Goal: Complete application form: Complete application form

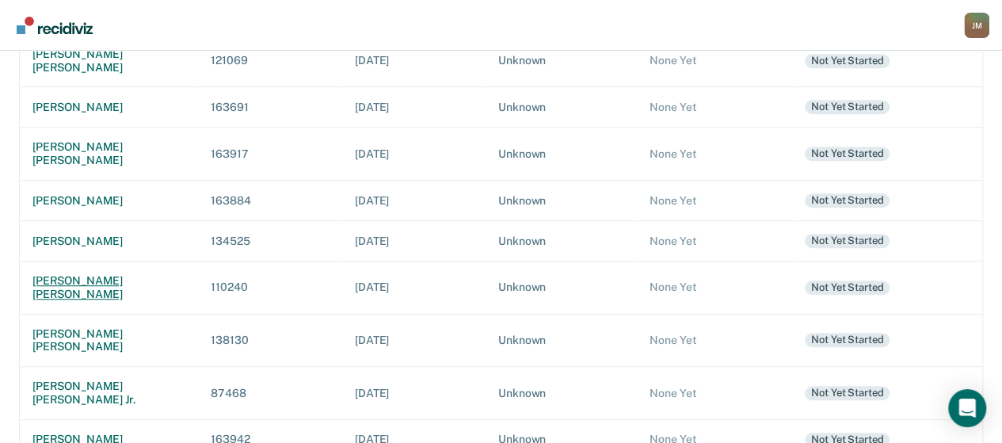
scroll to position [475, 0]
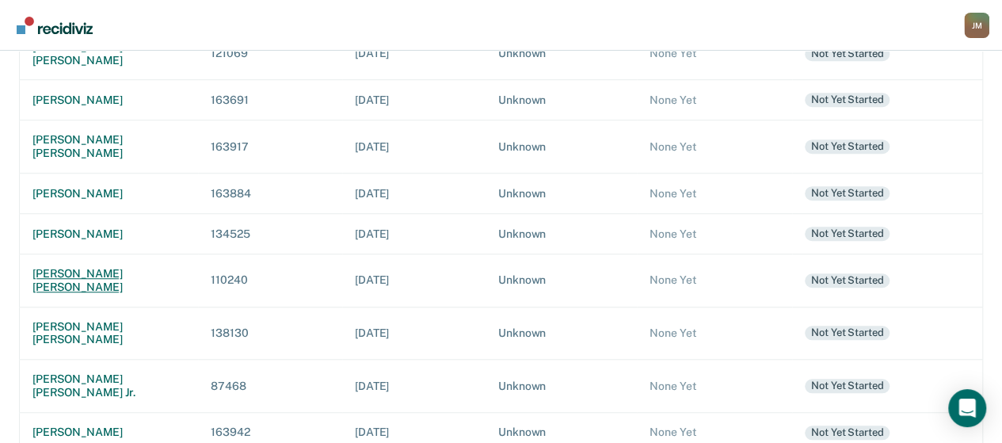
click at [105, 267] on div "[PERSON_NAME] [PERSON_NAME]" at bounding box center [108, 280] width 153 height 27
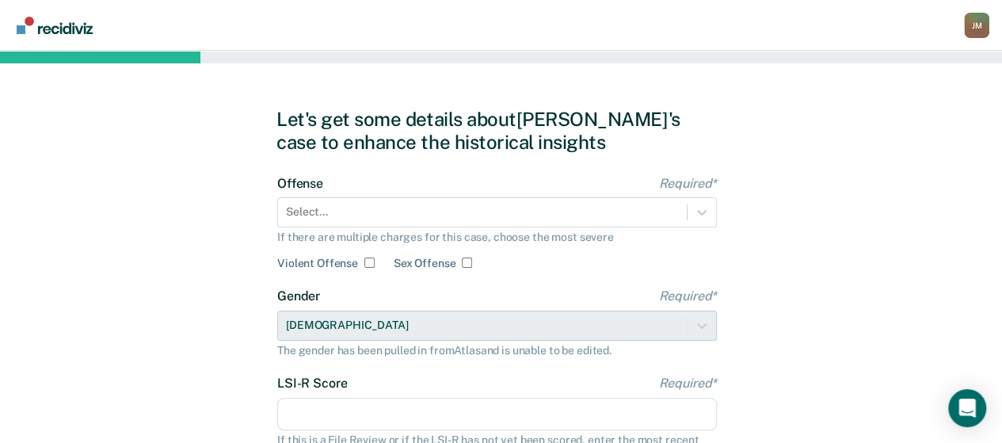
click at [524, 246] on div "Offense Required* Select... If there are multiple charges for this case, choose…" at bounding box center [497, 223] width 440 height 94
click at [342, 238] on div "If there are multiple charges for this case, choose the most severe" at bounding box center [497, 236] width 440 height 13
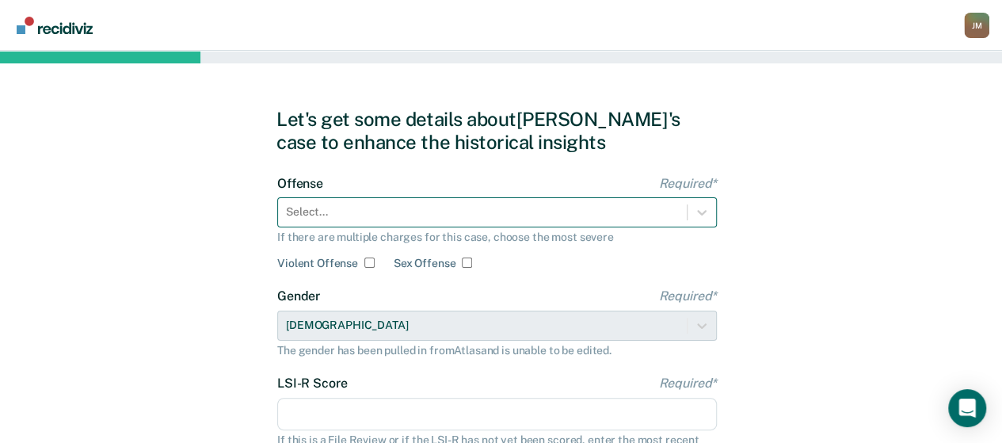
click at [343, 216] on div "Offense Required* Select... If there are multiple charges for this case, choose…" at bounding box center [497, 223] width 440 height 94
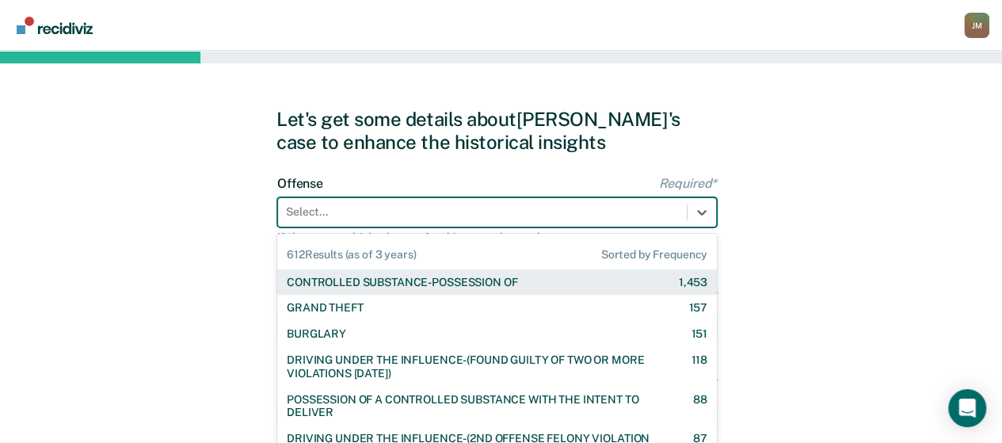
scroll to position [67, 0]
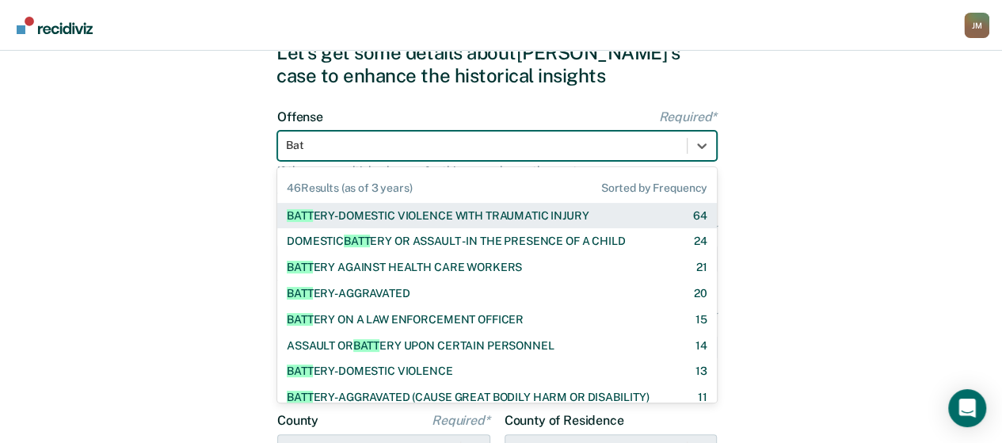
type input "Batt"
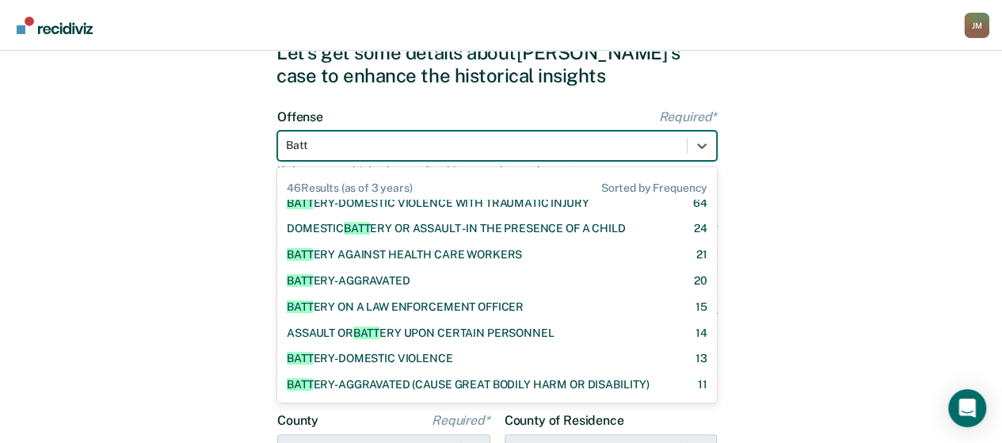
scroll to position [0, 0]
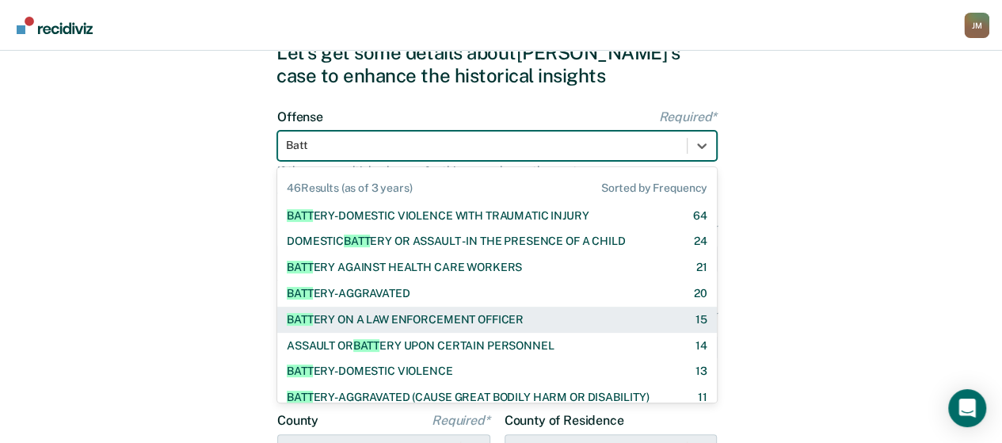
click at [358, 310] on div "BATT ERY ON A LAW ENFORCEMENT OFFICER 15" at bounding box center [497, 319] width 440 height 26
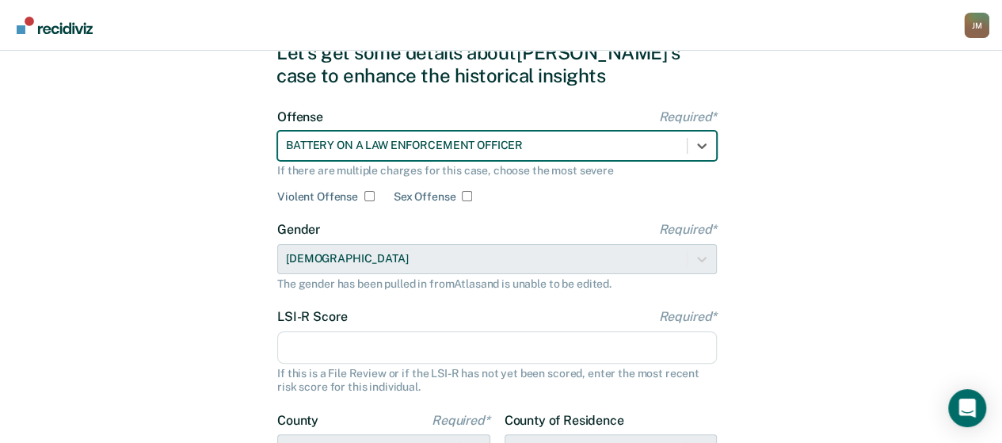
click at [322, 337] on input "LSI-R Score Required*" at bounding box center [497, 347] width 440 height 33
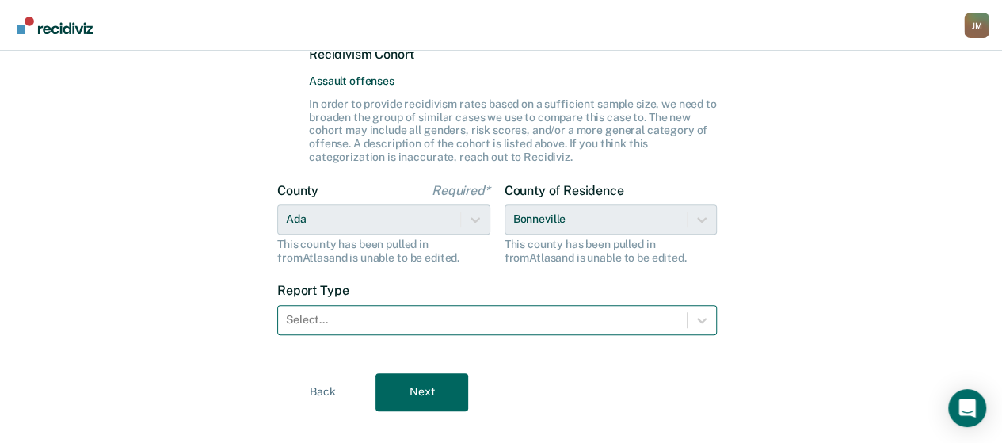
scroll to position [456, 0]
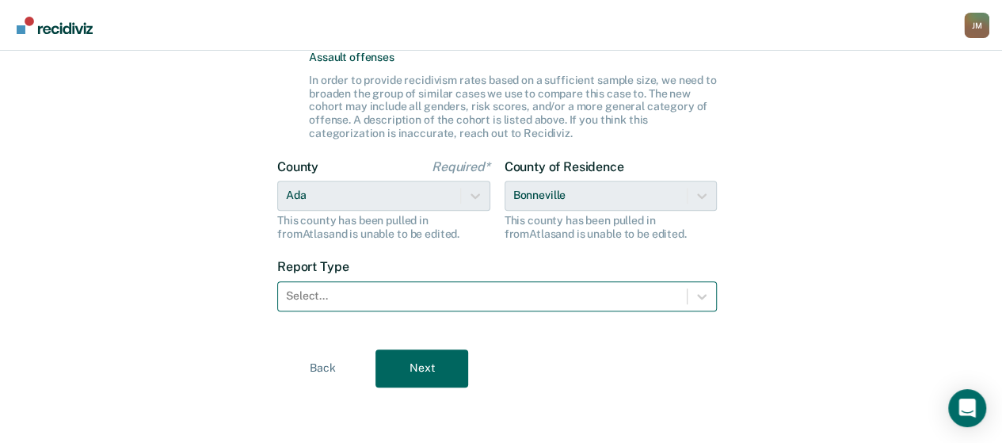
type input "34"
click at [501, 289] on div at bounding box center [482, 295] width 393 height 17
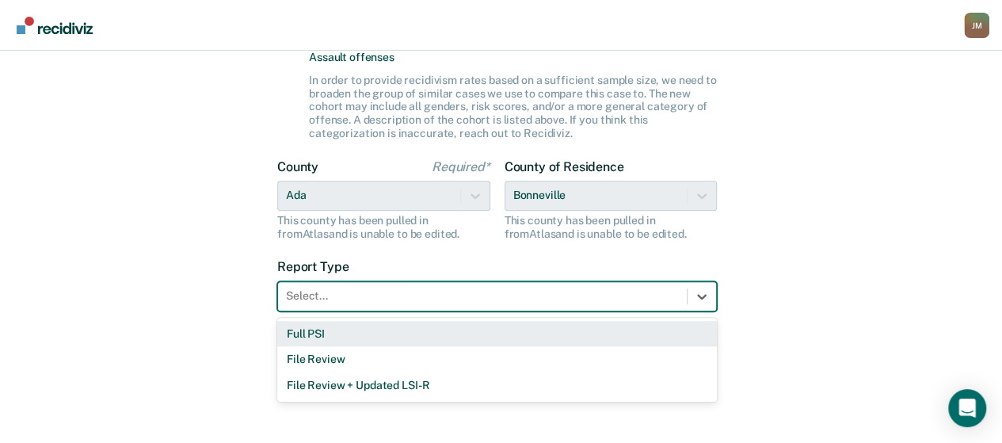
click at [325, 333] on div "Full PSI" at bounding box center [497, 334] width 440 height 26
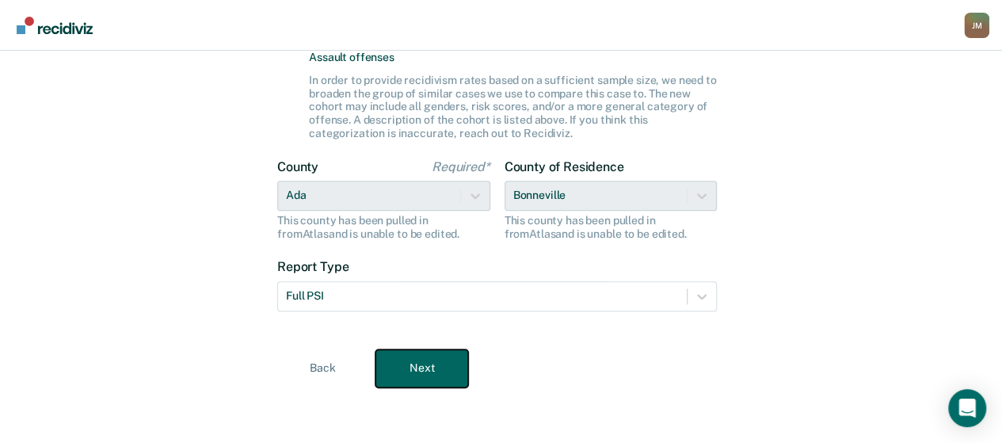
click at [440, 365] on button "Next" at bounding box center [421, 368] width 93 height 38
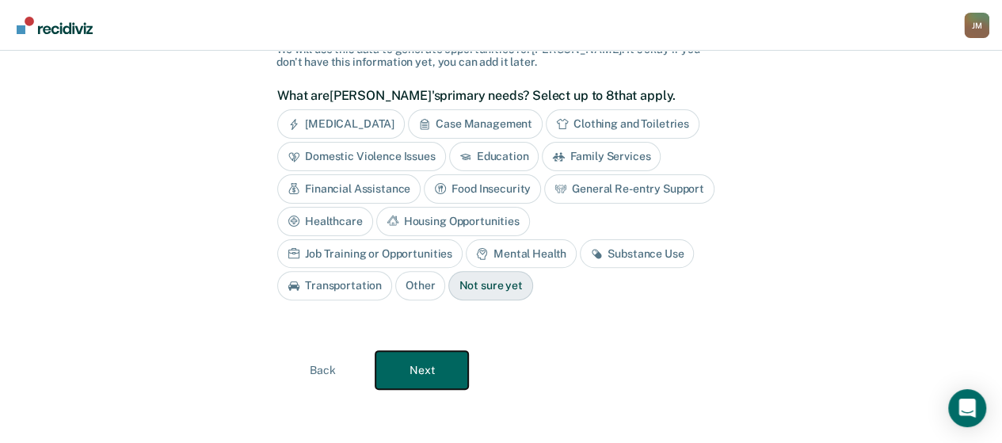
scroll to position [41, 0]
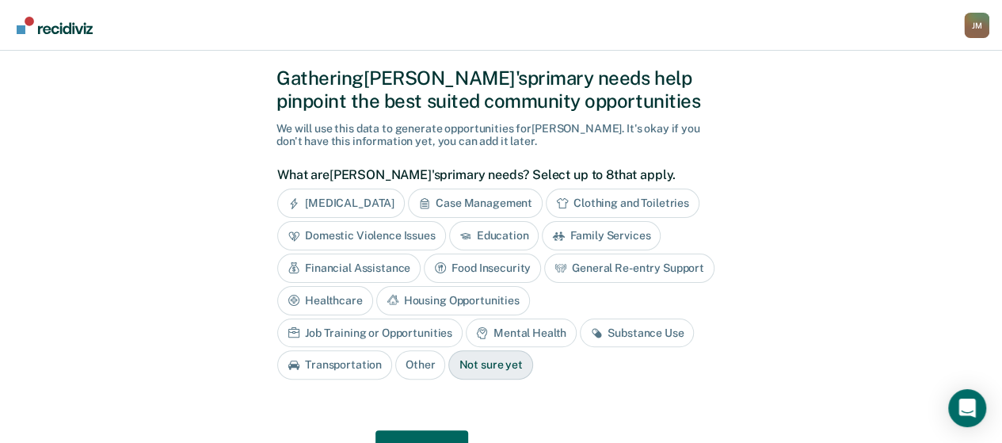
click at [489, 208] on div "Case Management" at bounding box center [475, 202] width 135 height 29
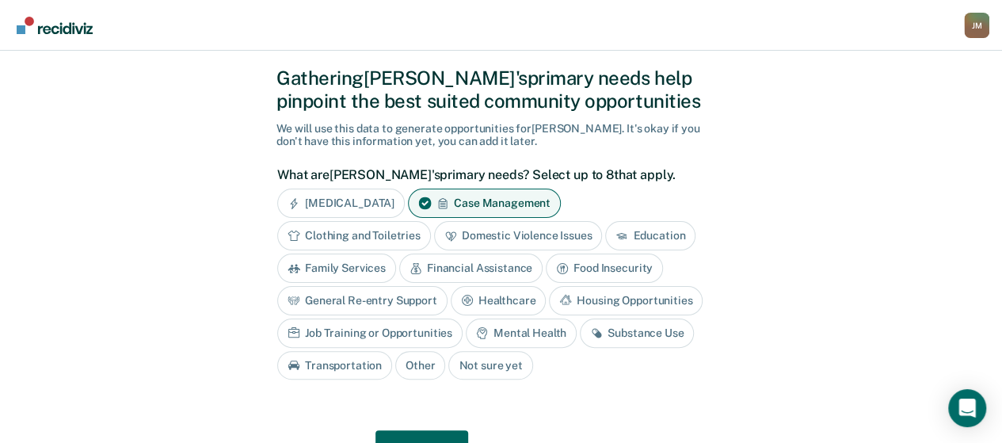
click at [396, 205] on div "[MEDICAL_DATA]" at bounding box center [341, 202] width 128 height 29
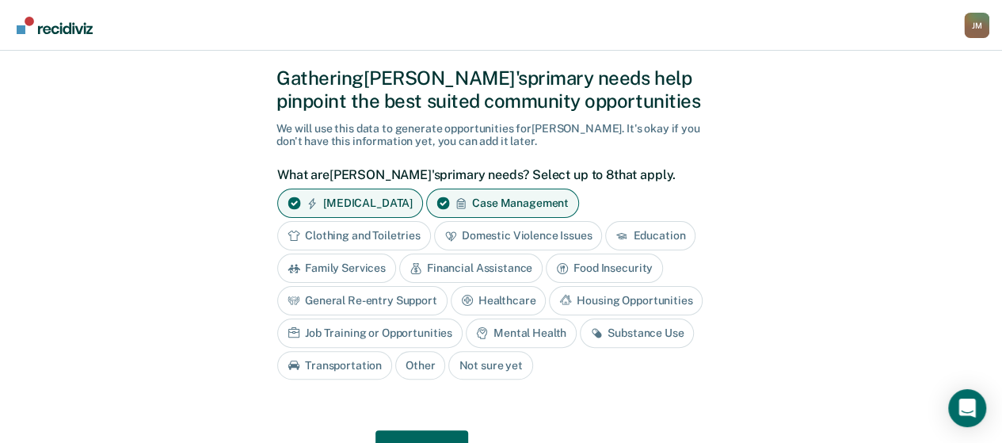
click at [464, 265] on div "Financial Assistance" at bounding box center [470, 267] width 143 height 29
click at [412, 299] on div "General Re-entry Support" at bounding box center [362, 300] width 170 height 29
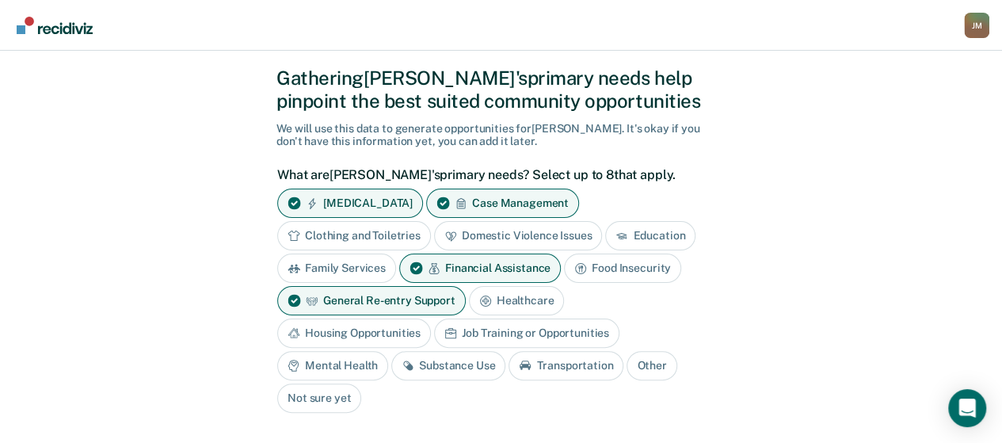
click at [388, 351] on div "Mental Health" at bounding box center [332, 365] width 111 height 29
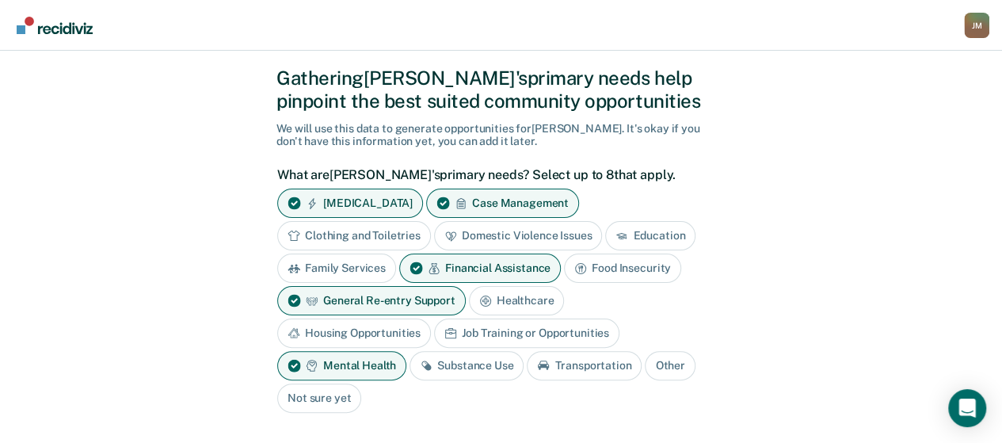
click at [523, 351] on div "Substance Use" at bounding box center [466, 365] width 114 height 29
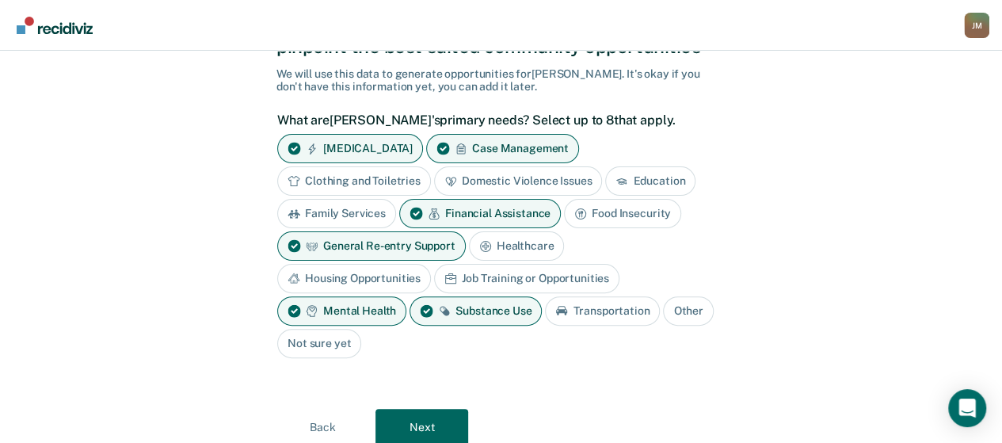
scroll to position [120, 0]
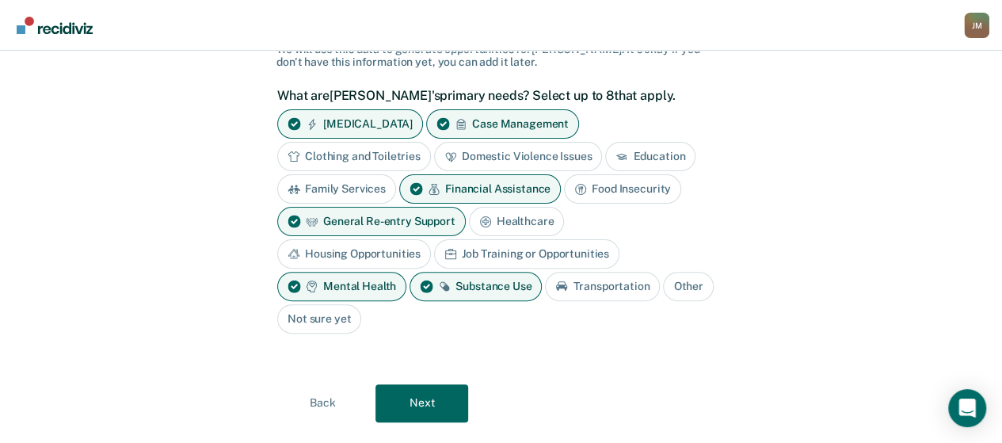
click at [431, 239] on div "Housing Opportunities" at bounding box center [354, 253] width 154 height 29
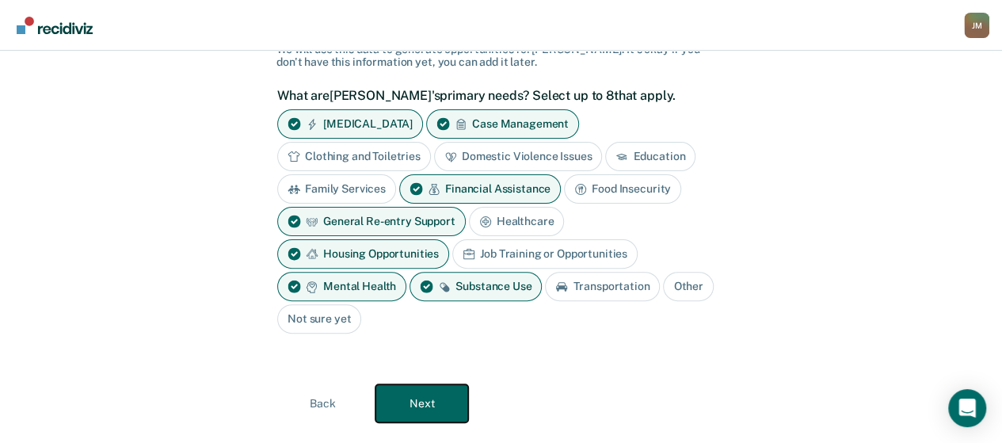
click at [440, 402] on button "Next" at bounding box center [421, 403] width 93 height 38
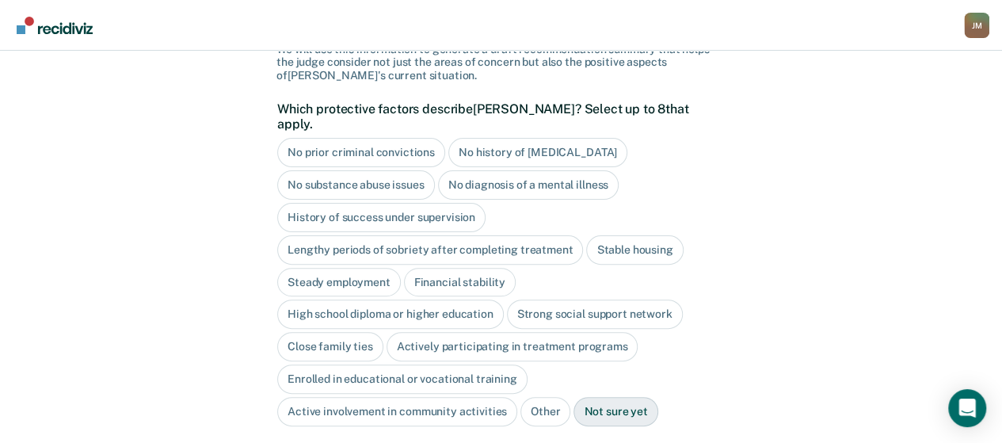
scroll to position [196, 0]
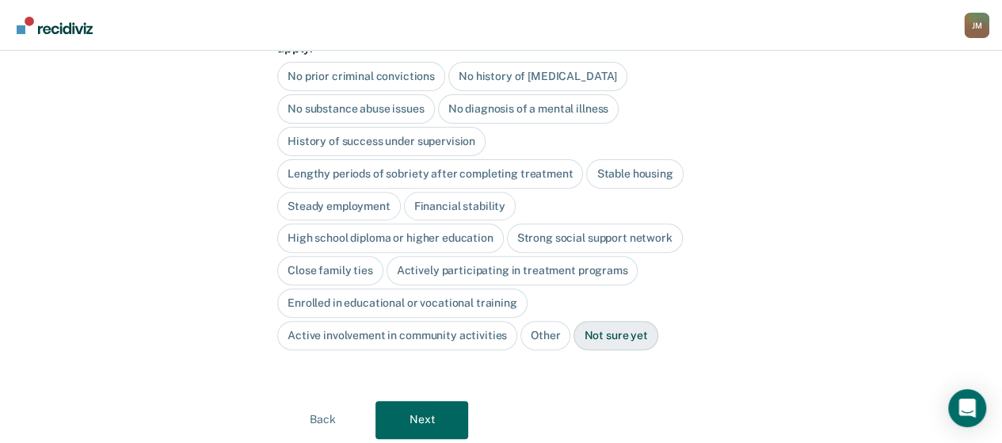
click at [360, 256] on div "Close family ties" at bounding box center [330, 270] width 106 height 29
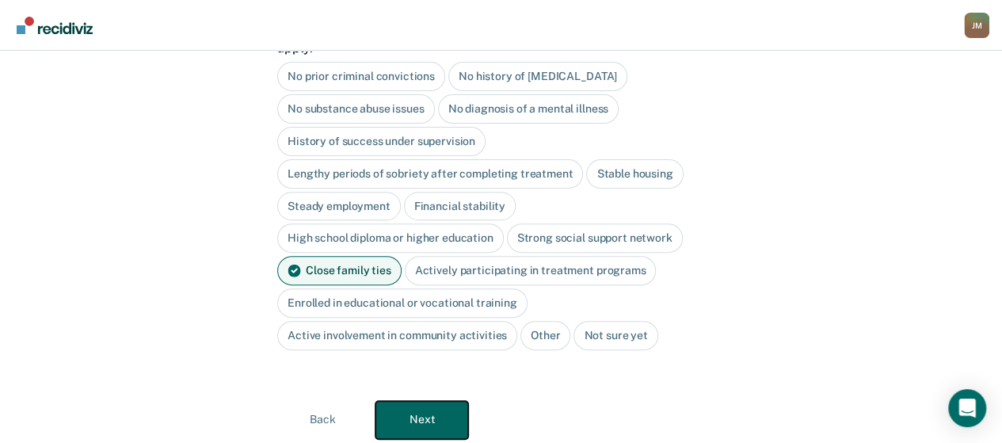
click at [446, 402] on button "Next" at bounding box center [421, 420] width 93 height 38
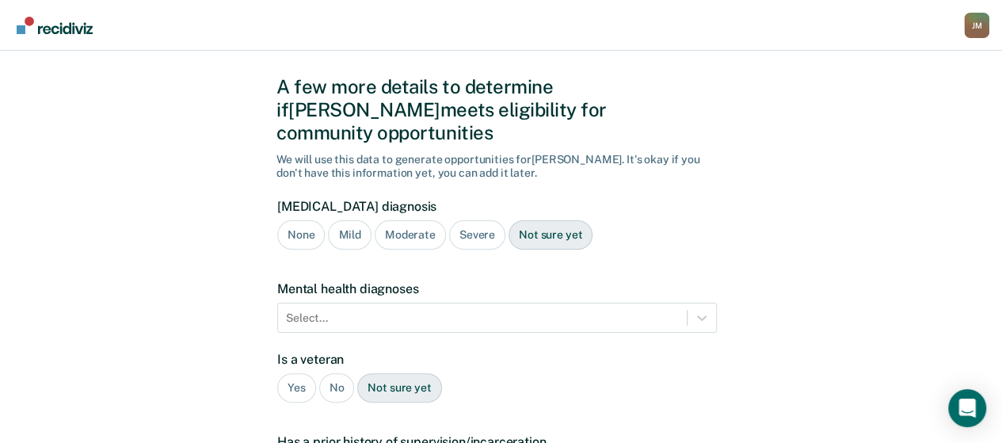
scroll to position [12, 0]
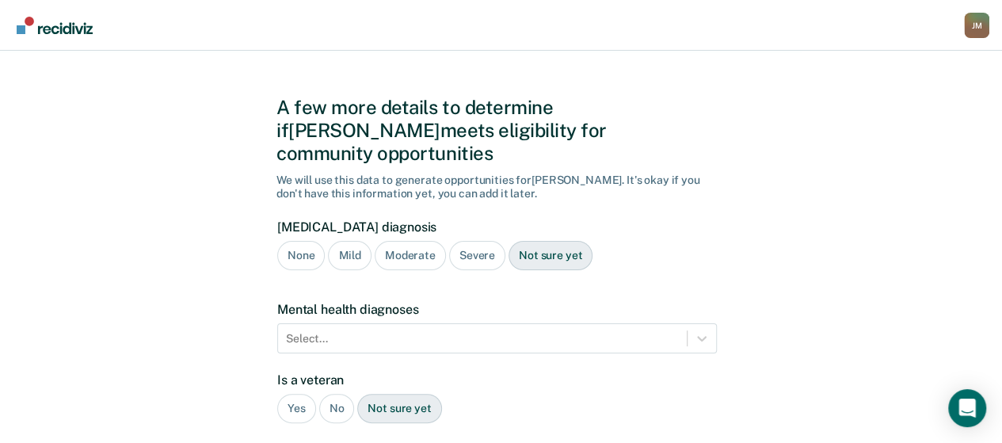
click at [477, 241] on div "Severe" at bounding box center [477, 255] width 56 height 29
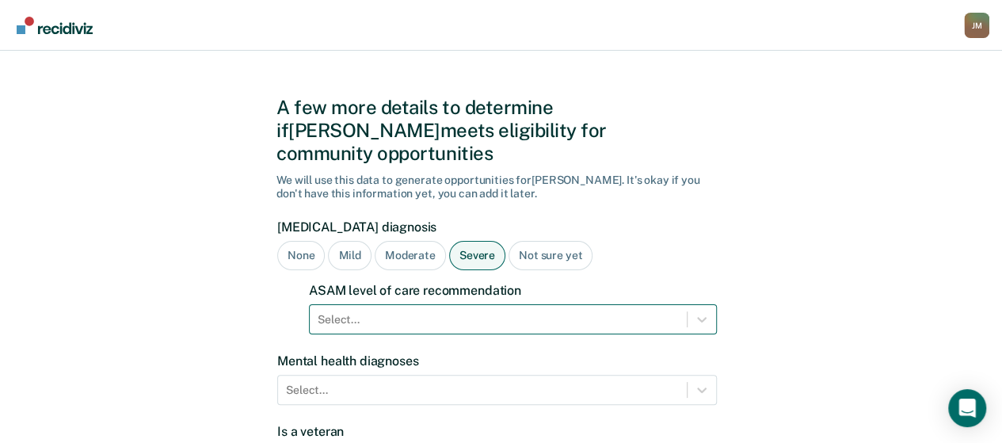
click at [369, 304] on div "Select..." at bounding box center [513, 319] width 408 height 30
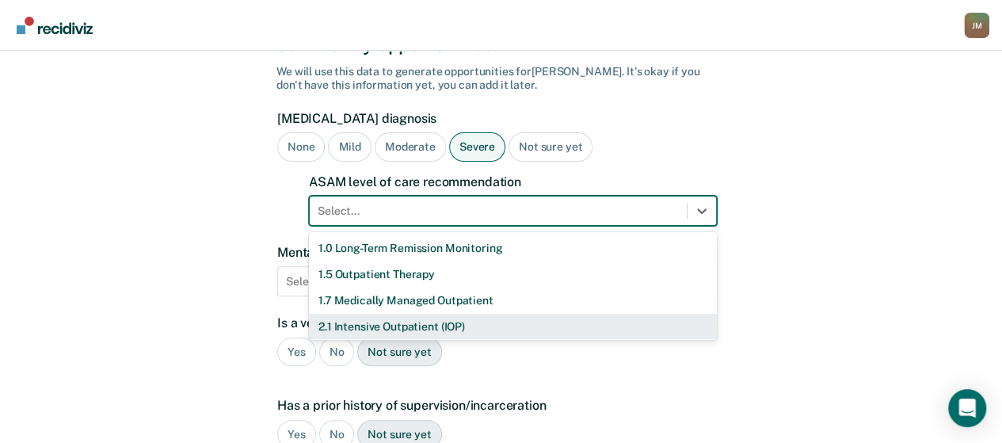
scroll to position [130, 0]
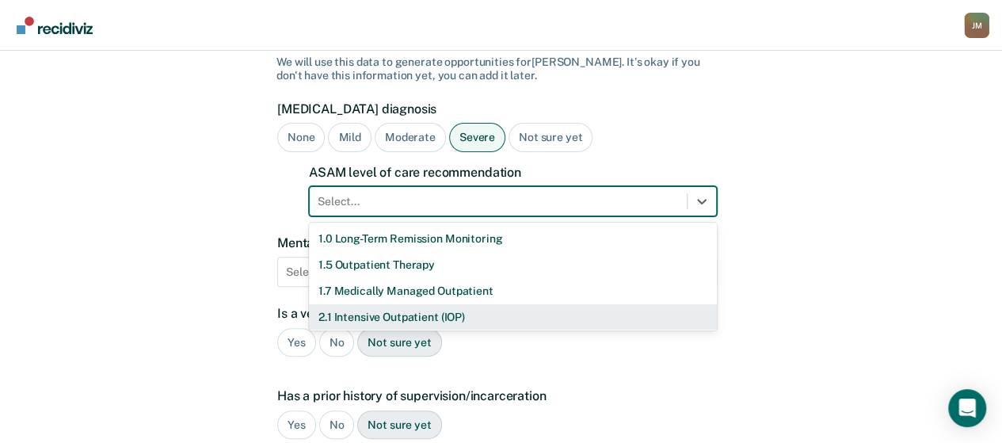
click at [361, 304] on div "2.1 Intensive Outpatient (IOP)" at bounding box center [513, 317] width 408 height 26
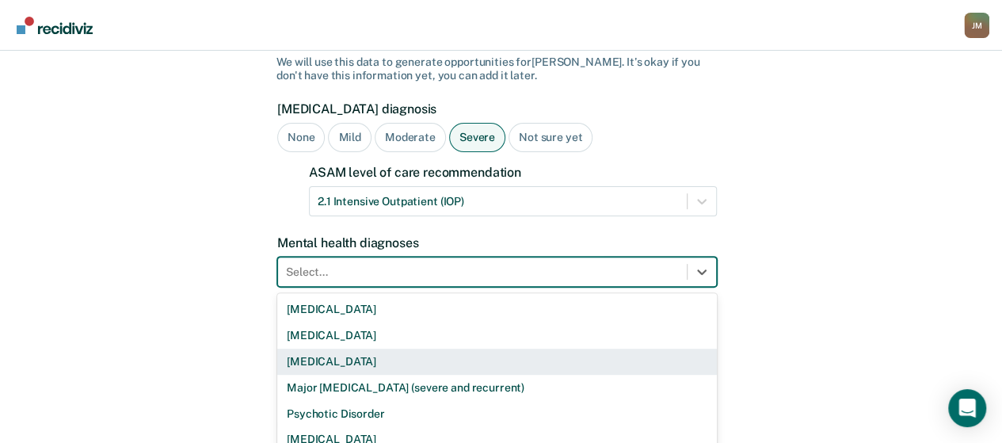
scroll to position [201, 0]
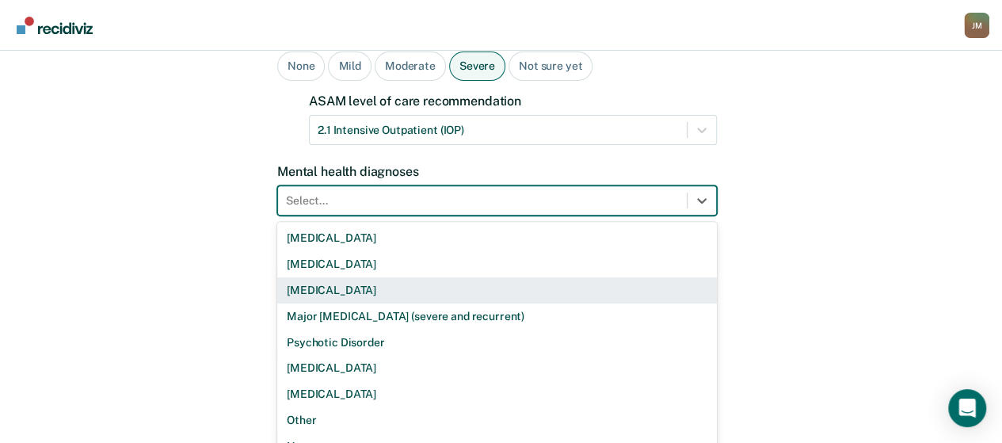
click at [364, 215] on div "9 results available. Use Up and Down to choose options, press Enter to select t…" at bounding box center [497, 200] width 440 height 30
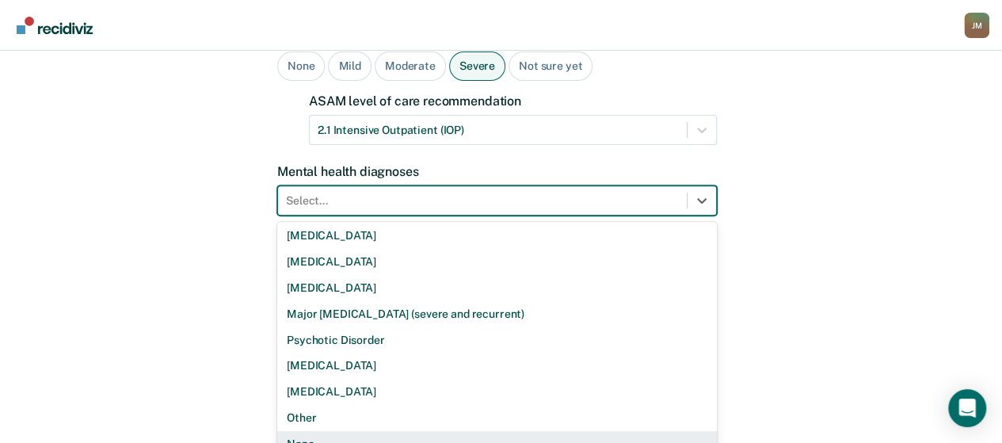
click at [303, 431] on div "None" at bounding box center [497, 444] width 440 height 26
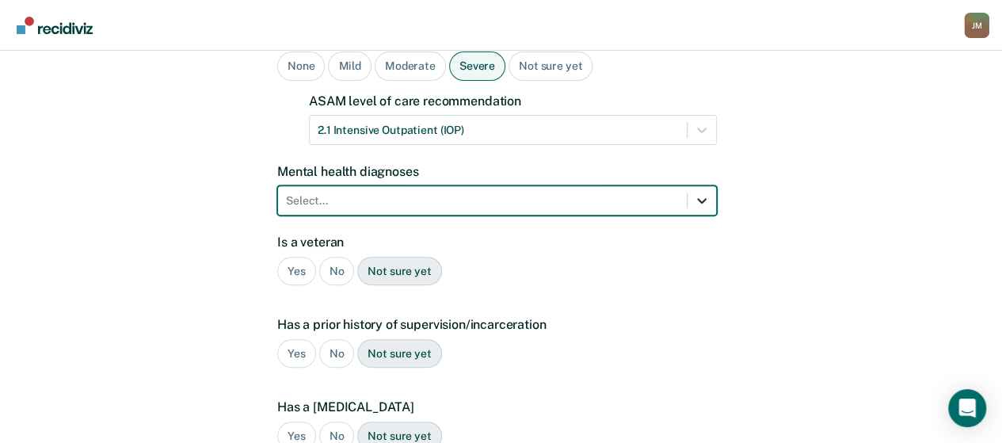
click at [702, 199] on icon at bounding box center [702, 202] width 10 height 6
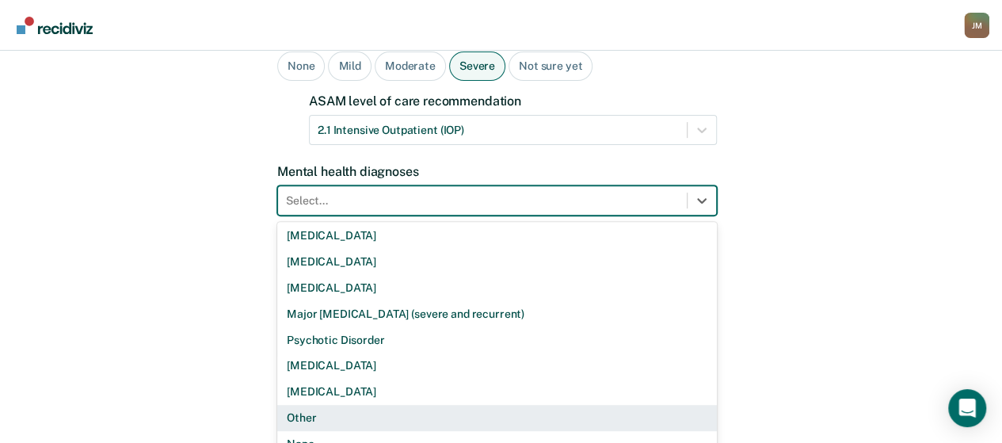
click at [361, 405] on div "Other" at bounding box center [497, 418] width 440 height 26
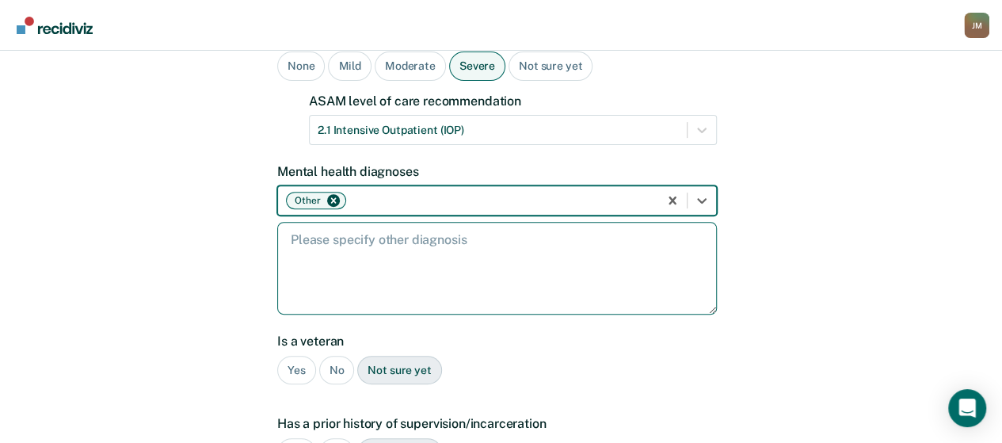
click at [307, 225] on textarea at bounding box center [497, 268] width 440 height 93
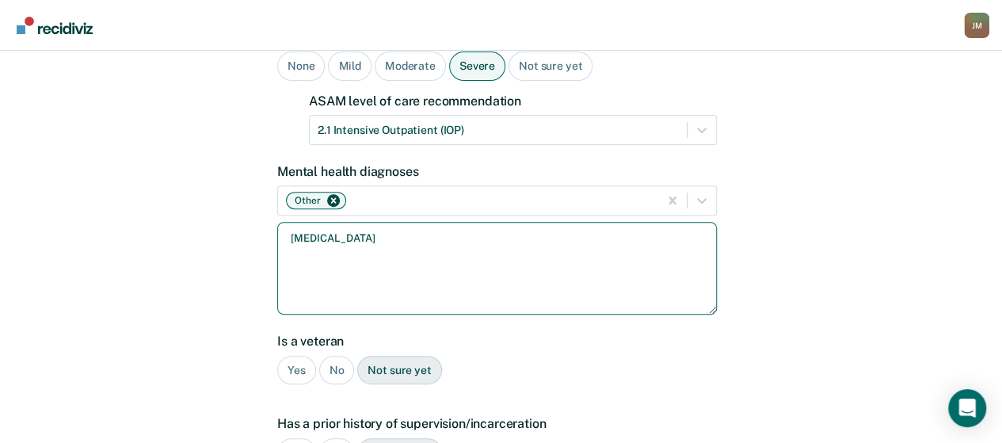
type textarea "[MEDICAL_DATA]"
click at [335, 356] on div "No" at bounding box center [337, 370] width 36 height 29
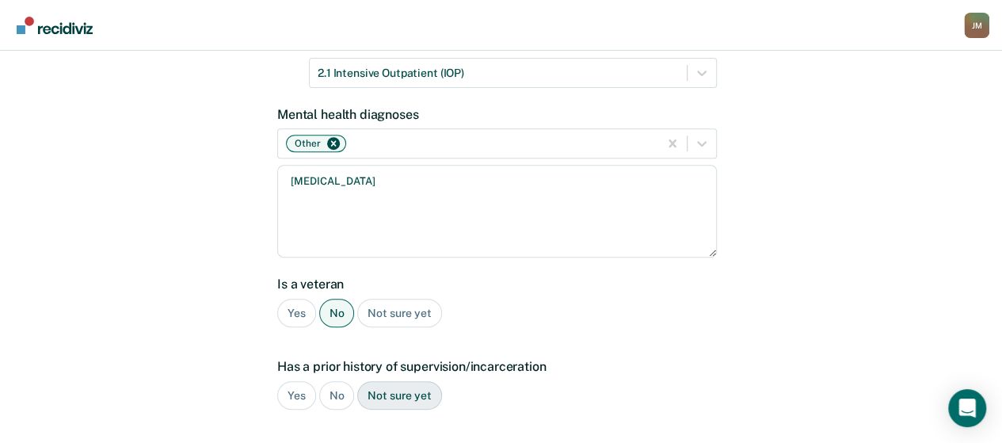
scroll to position [280, 0]
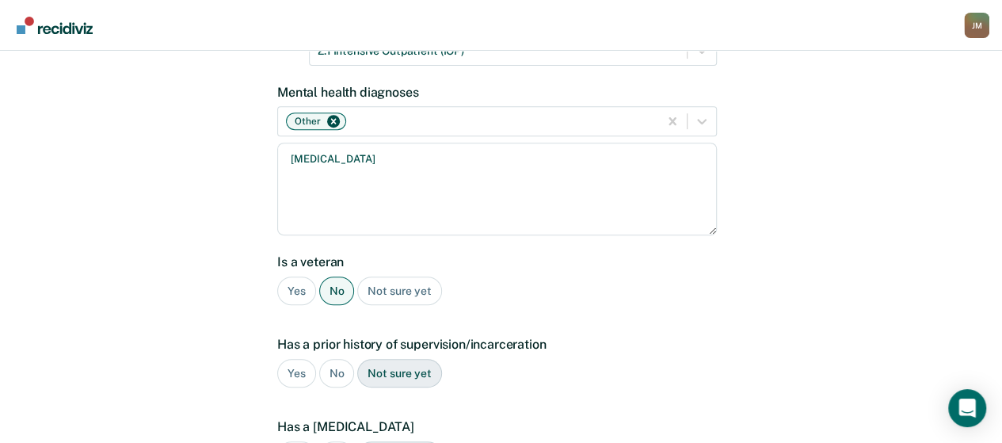
click at [293, 359] on div "Yes" at bounding box center [296, 373] width 39 height 29
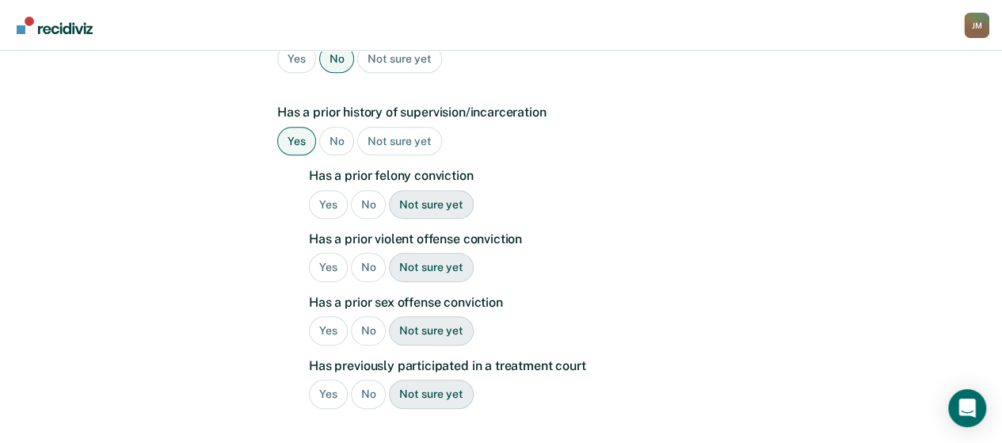
scroll to position [518, 0]
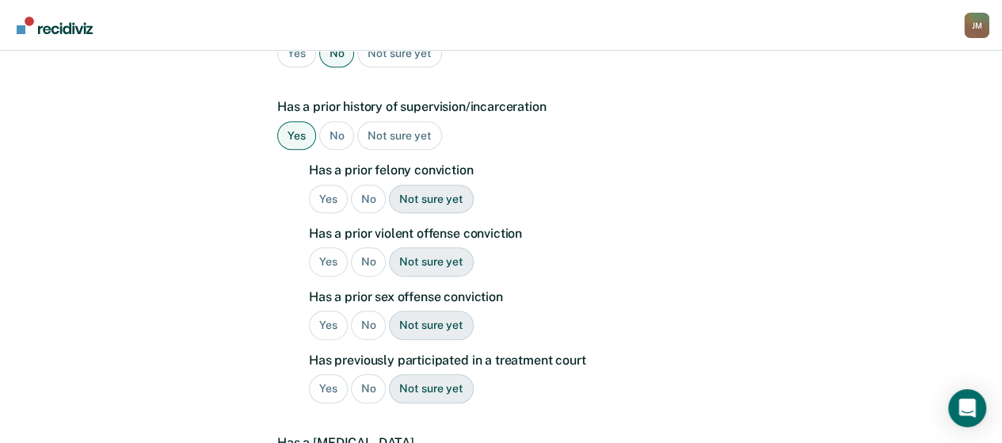
click at [330, 185] on div "Yes" at bounding box center [328, 199] width 39 height 29
click at [337, 247] on div "Yes" at bounding box center [328, 261] width 39 height 29
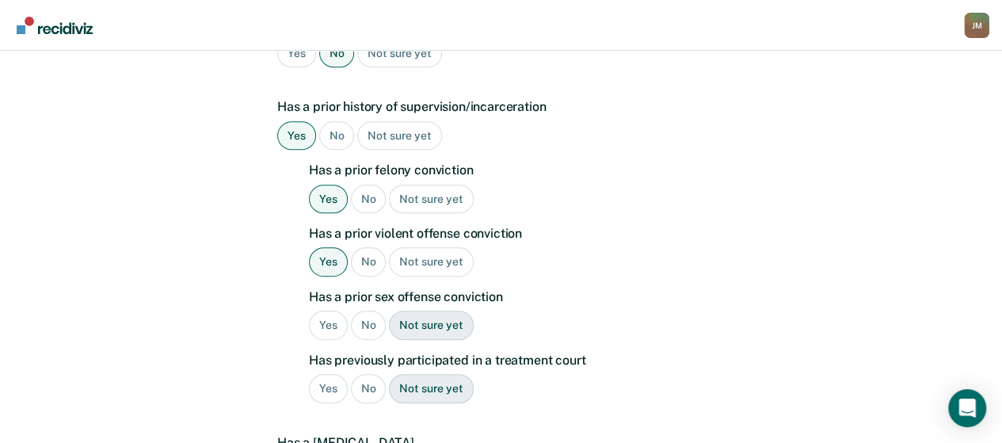
click at [368, 310] on div "No" at bounding box center [369, 324] width 36 height 29
click at [365, 374] on div "No" at bounding box center [369, 388] width 36 height 29
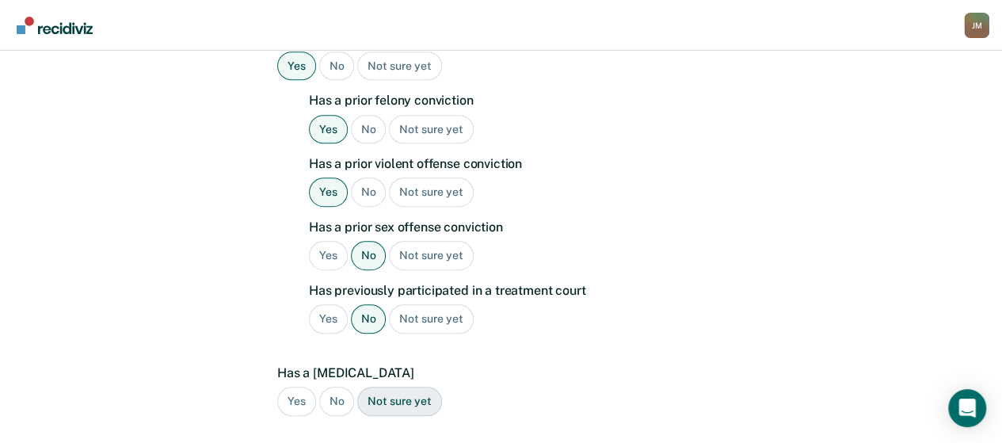
scroll to position [756, 0]
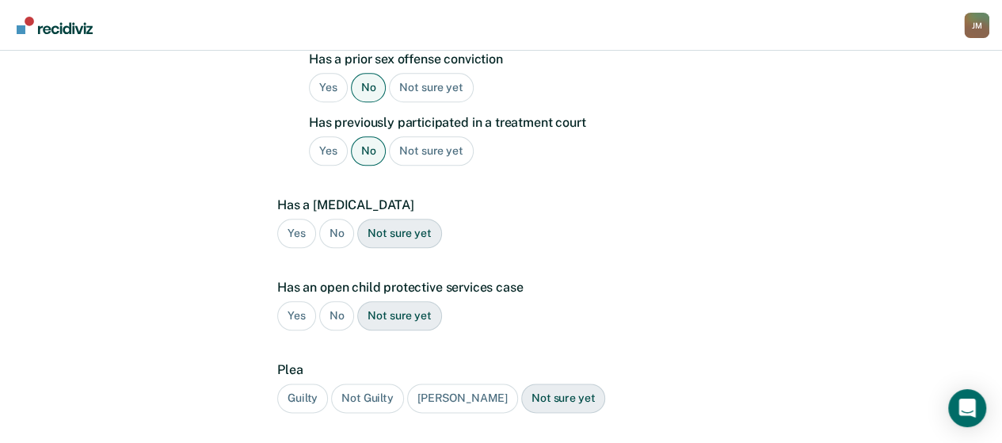
click at [337, 219] on div "No" at bounding box center [337, 233] width 36 height 29
click at [333, 301] on div "No" at bounding box center [337, 315] width 36 height 29
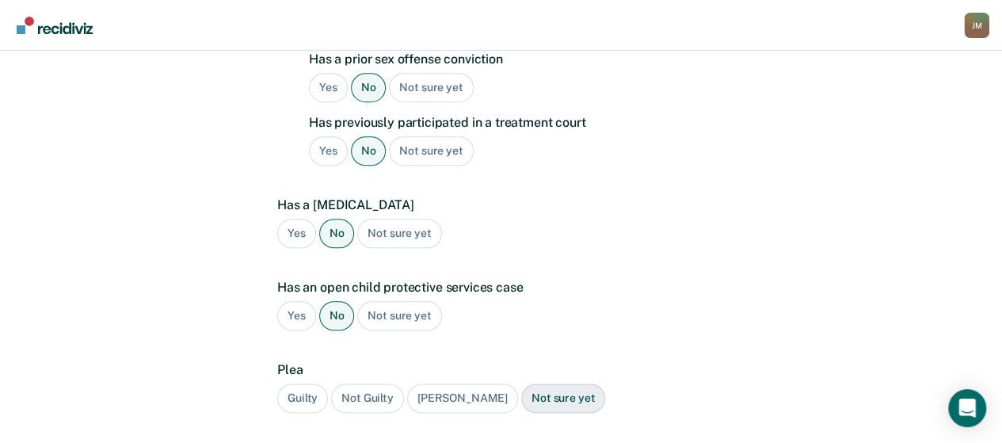
click at [303, 383] on div "Guilty" at bounding box center [302, 397] width 51 height 29
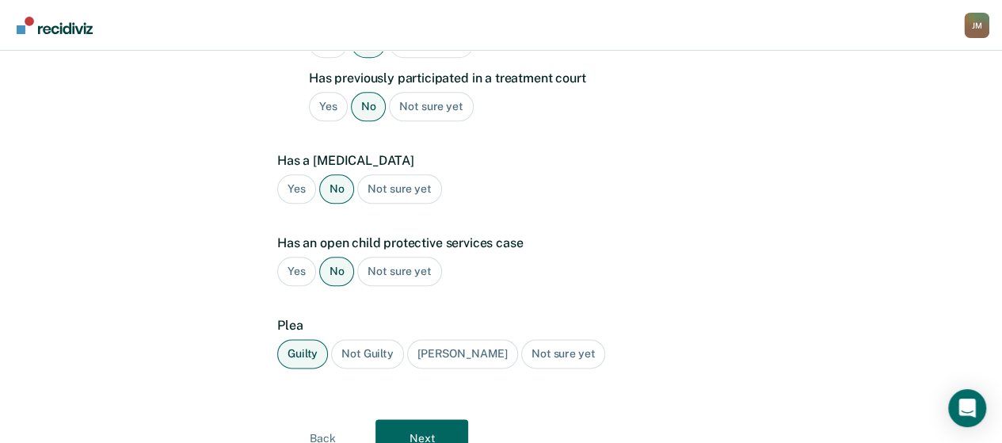
scroll to position [835, 0]
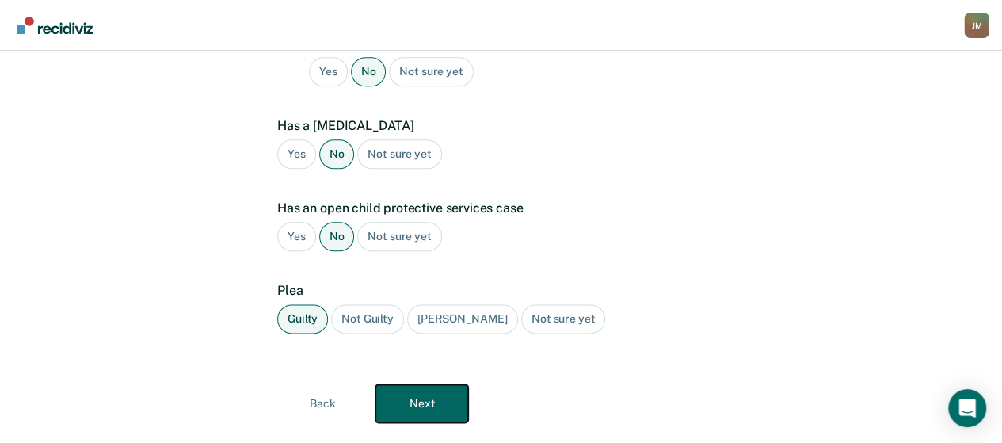
click at [439, 384] on button "Next" at bounding box center [421, 403] width 93 height 38
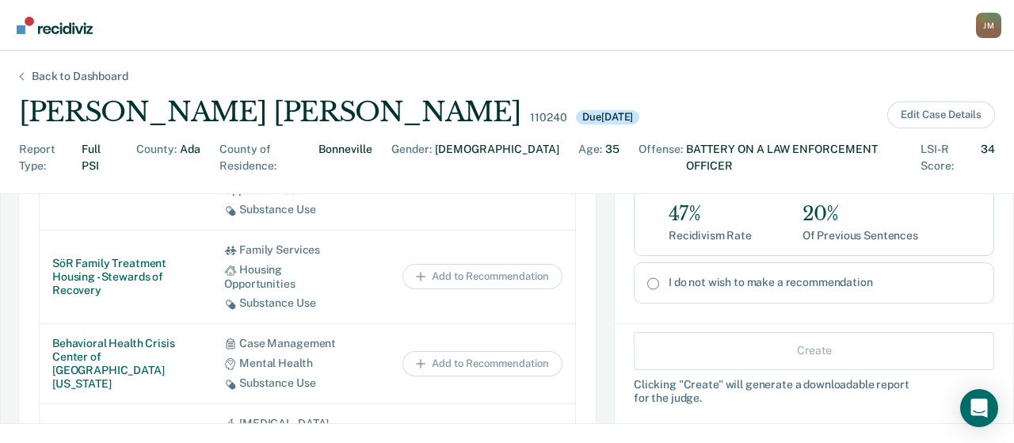
scroll to position [246, 0]
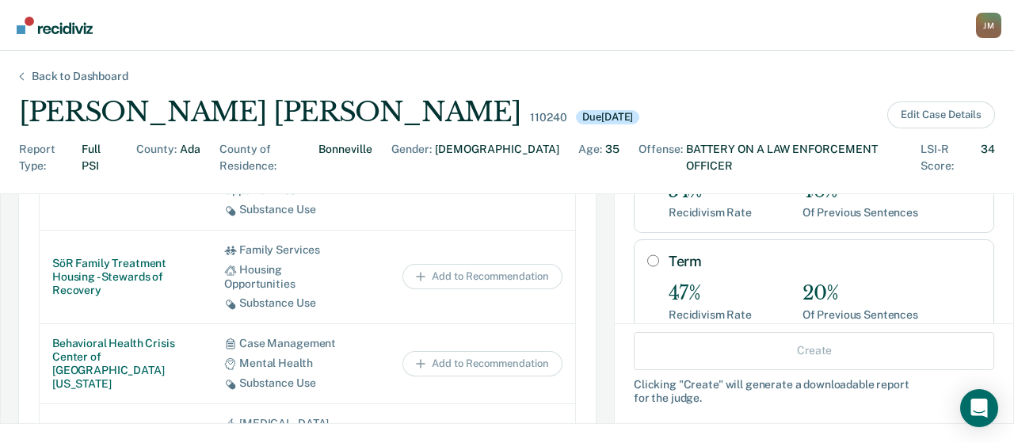
click at [647, 254] on input "Term" at bounding box center [653, 260] width 12 height 13
radio input "true"
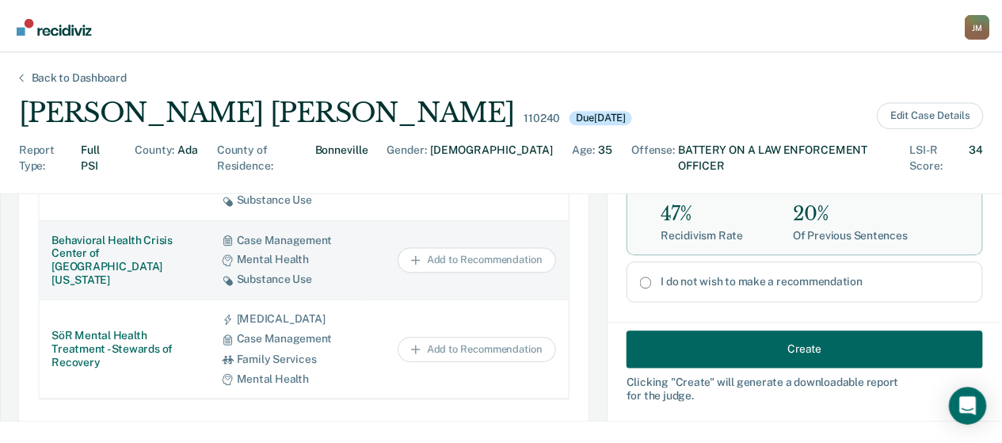
scroll to position [1175, 0]
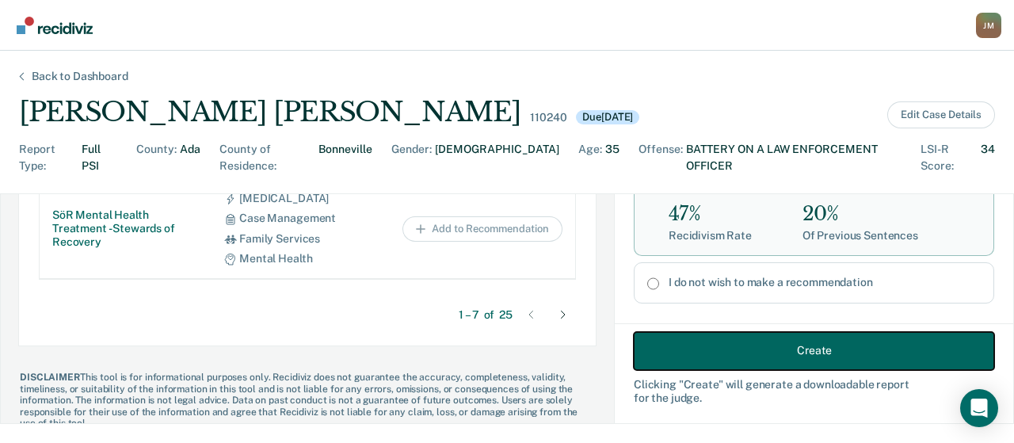
click at [657, 350] on button "Create" at bounding box center [814, 350] width 360 height 38
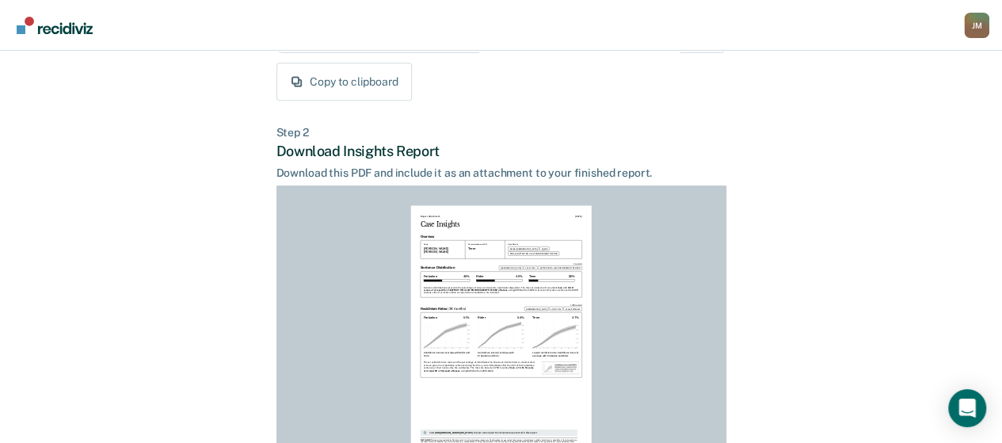
scroll to position [459, 0]
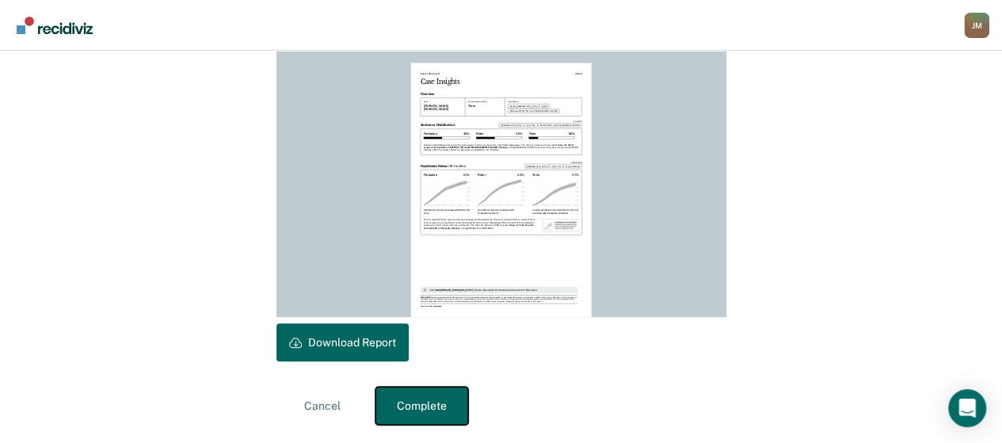
click at [404, 400] on button "Complete" at bounding box center [421, 405] width 93 height 38
